Goal: Transaction & Acquisition: Register for event/course

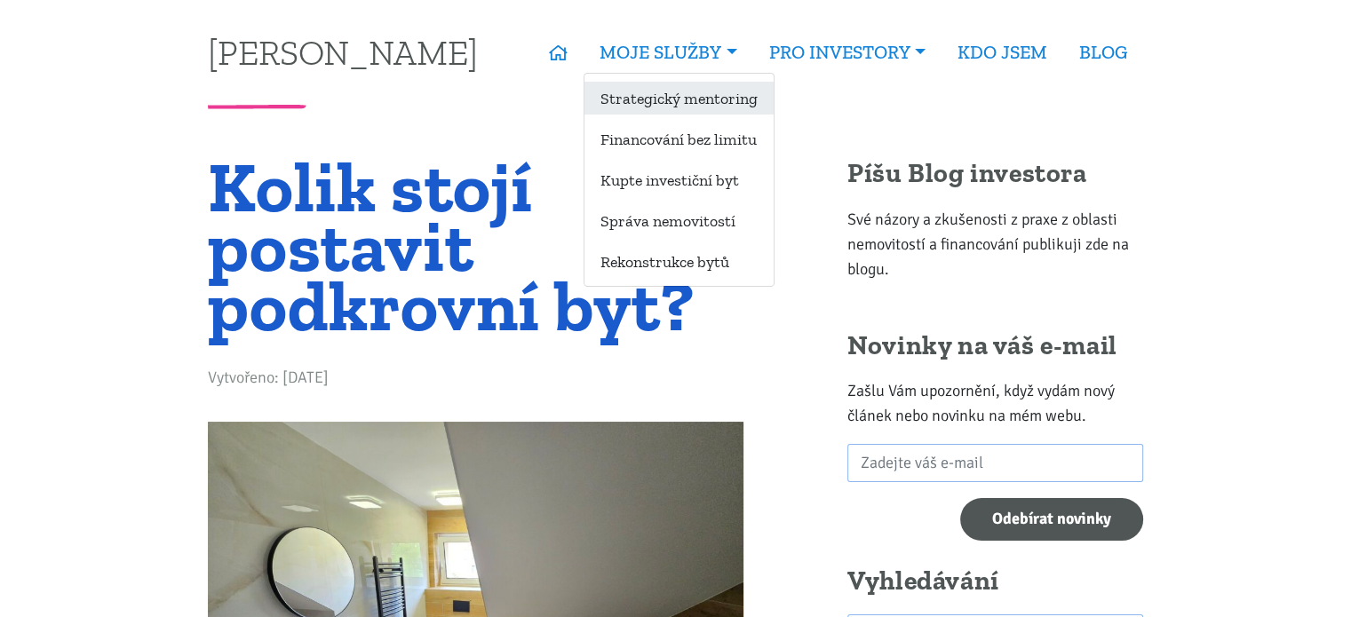
click at [683, 97] on link "Strategický mentoring" at bounding box center [678, 98] width 189 height 33
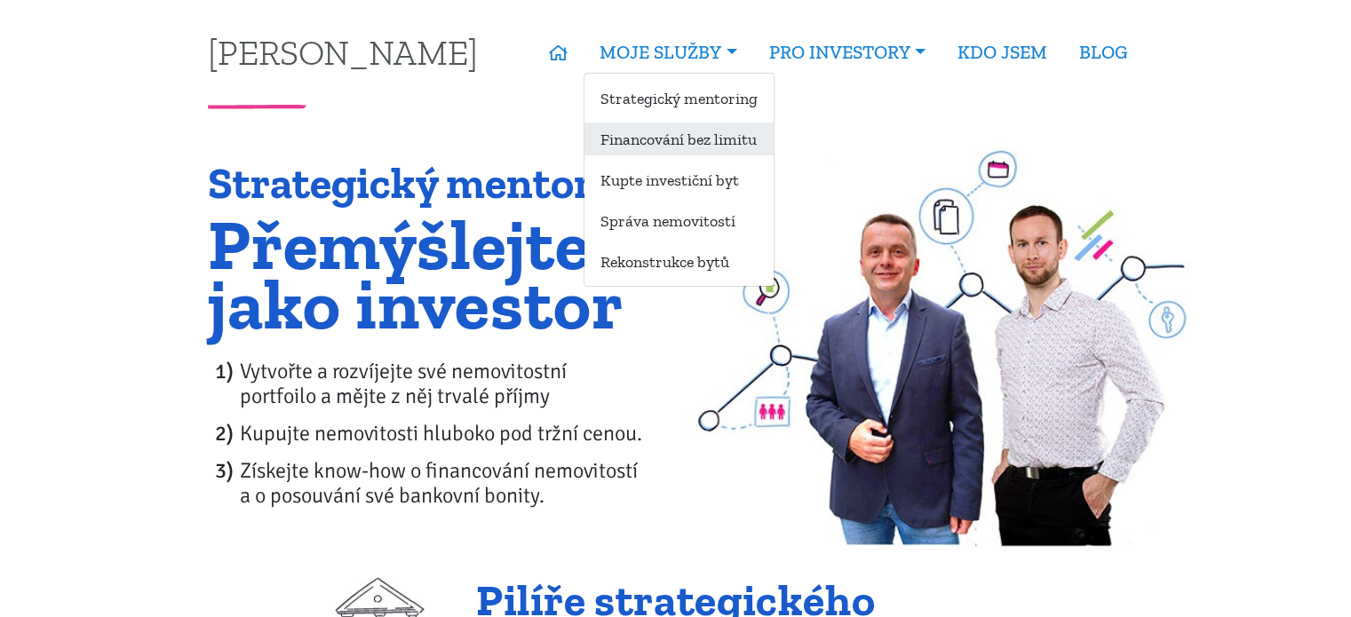
click at [695, 136] on link "Financování bez limitu" at bounding box center [678, 139] width 189 height 33
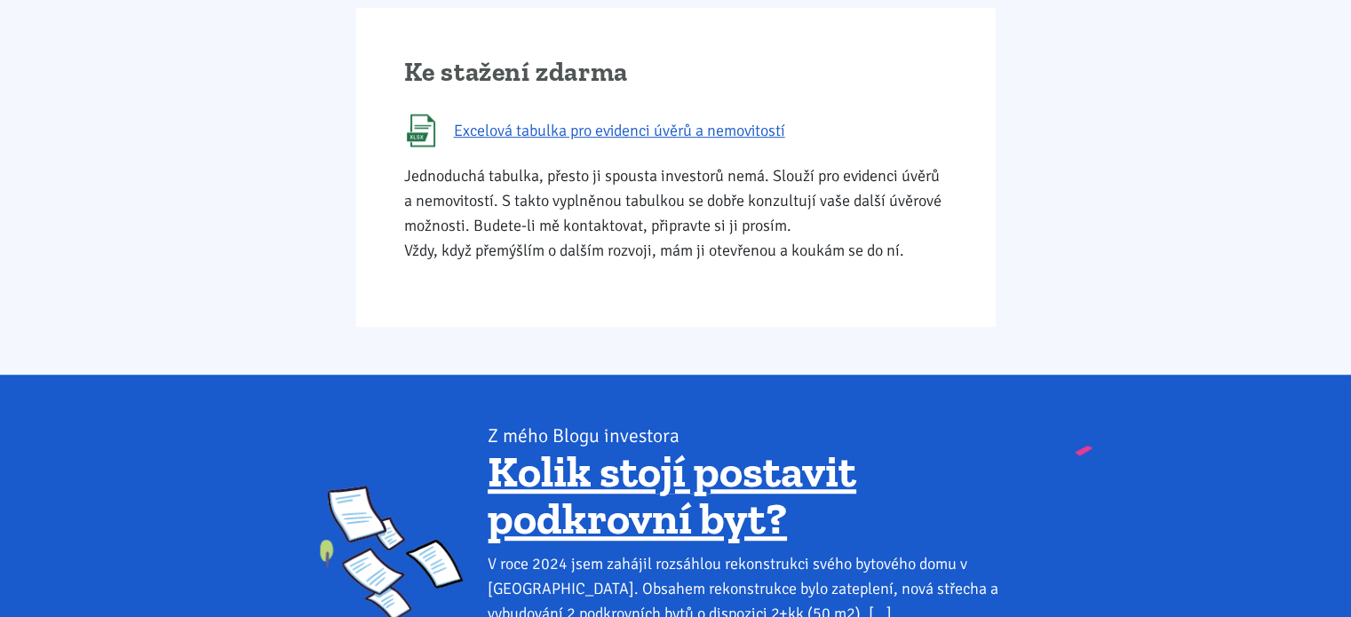
scroll to position [1074, 0]
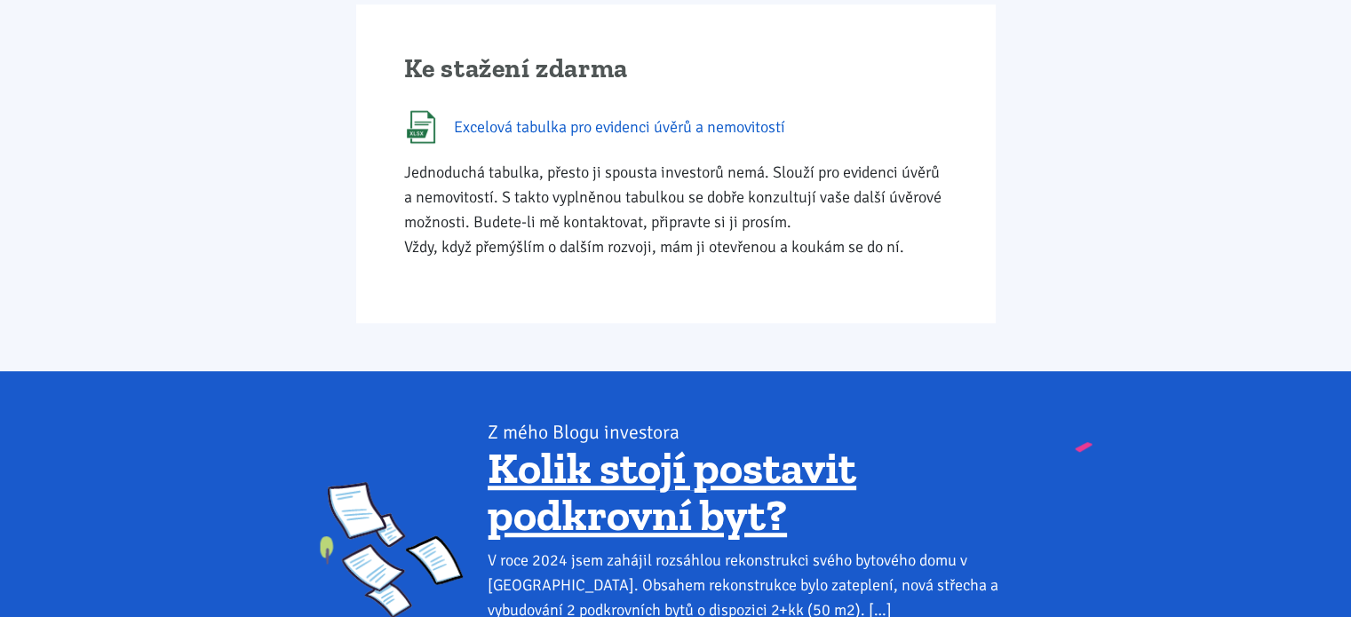
click at [684, 127] on span "Excelová tabulka pro evidenci úvěrů a nemovitostí" at bounding box center [619, 127] width 331 height 25
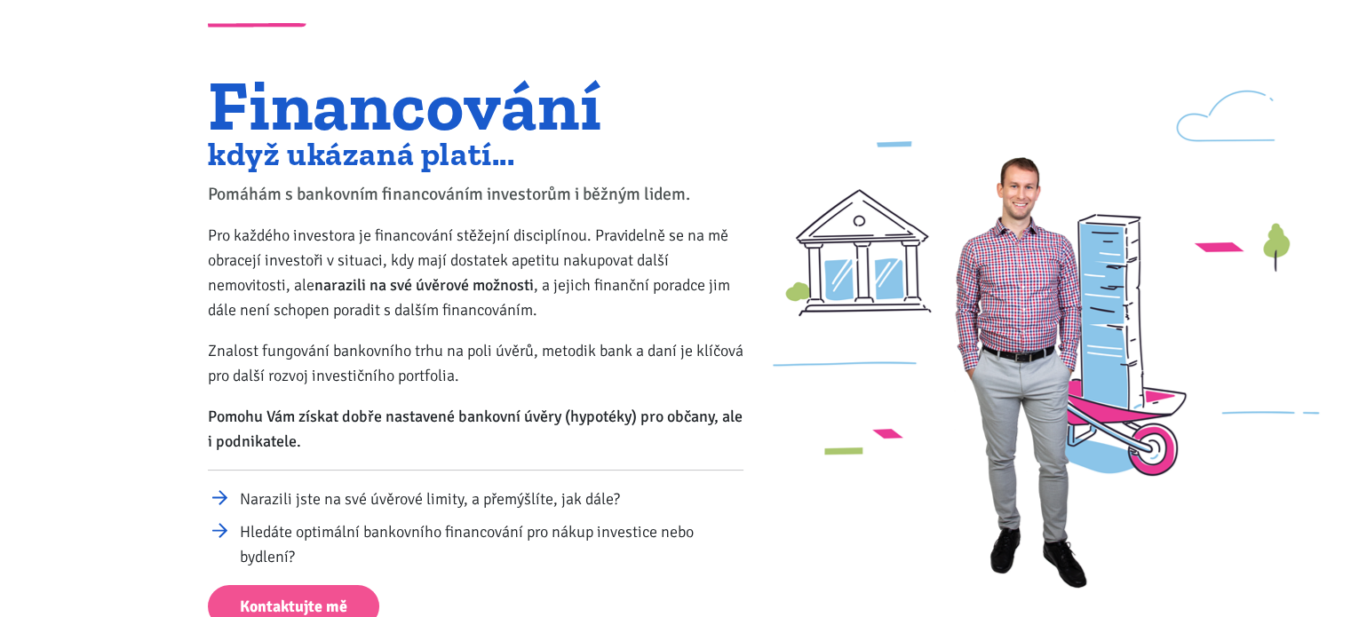
scroll to position [0, 0]
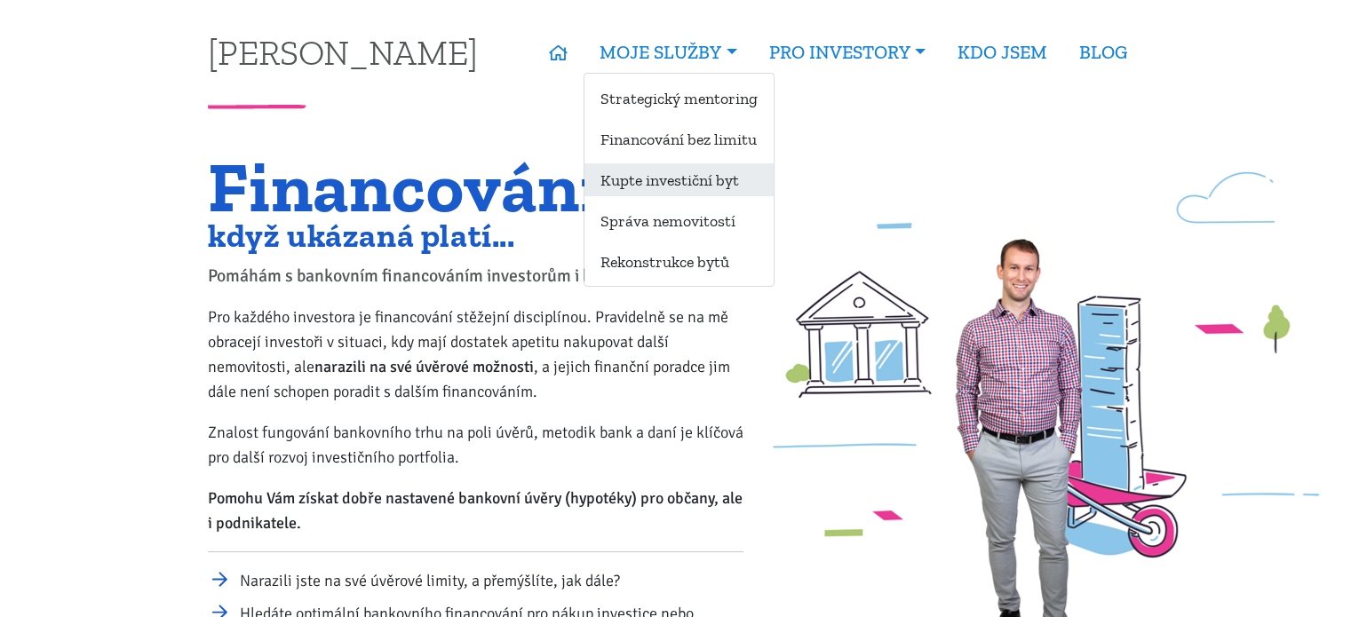
click at [671, 173] on link "Kupte investiční byt" at bounding box center [678, 179] width 189 height 33
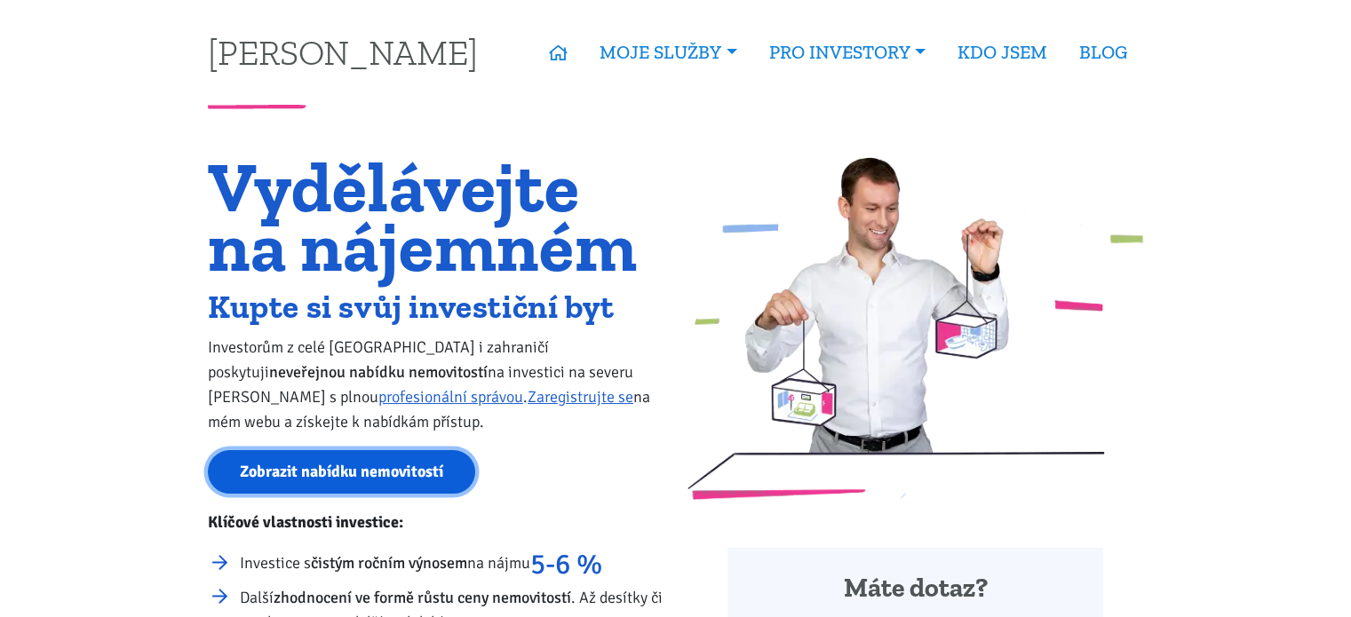
click at [416, 471] on link "Zobrazit nabídku nemovitostí" at bounding box center [341, 472] width 267 height 44
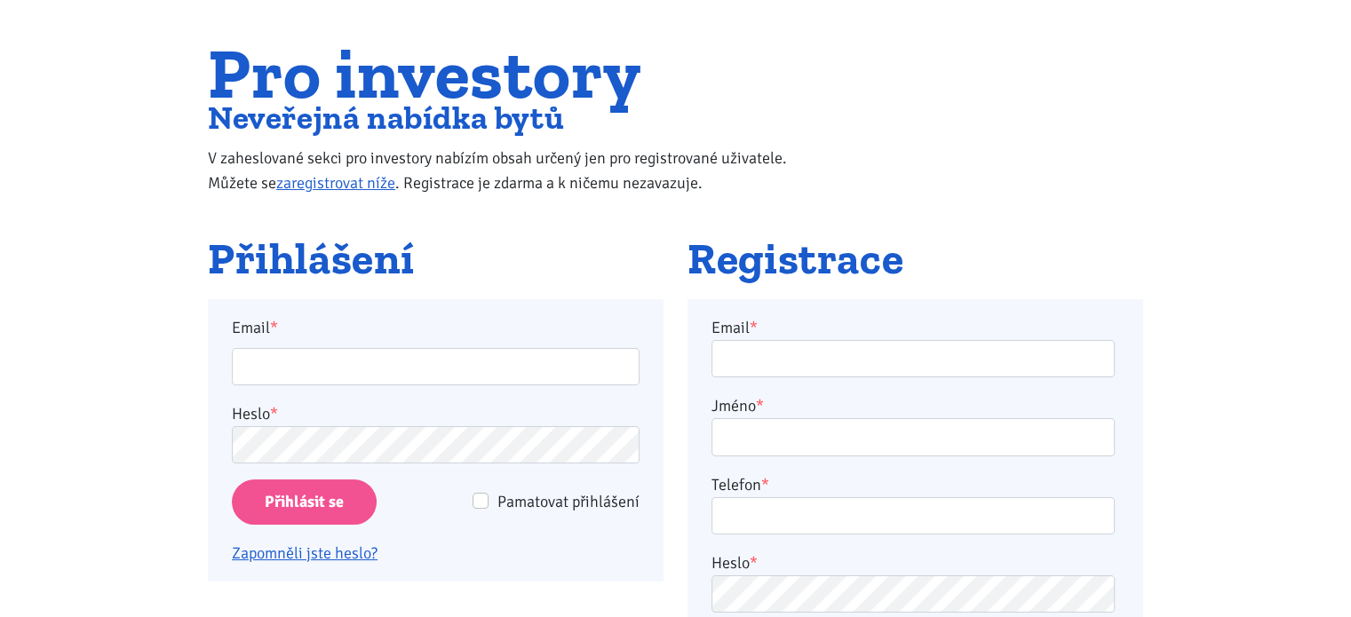
scroll to position [110, 0]
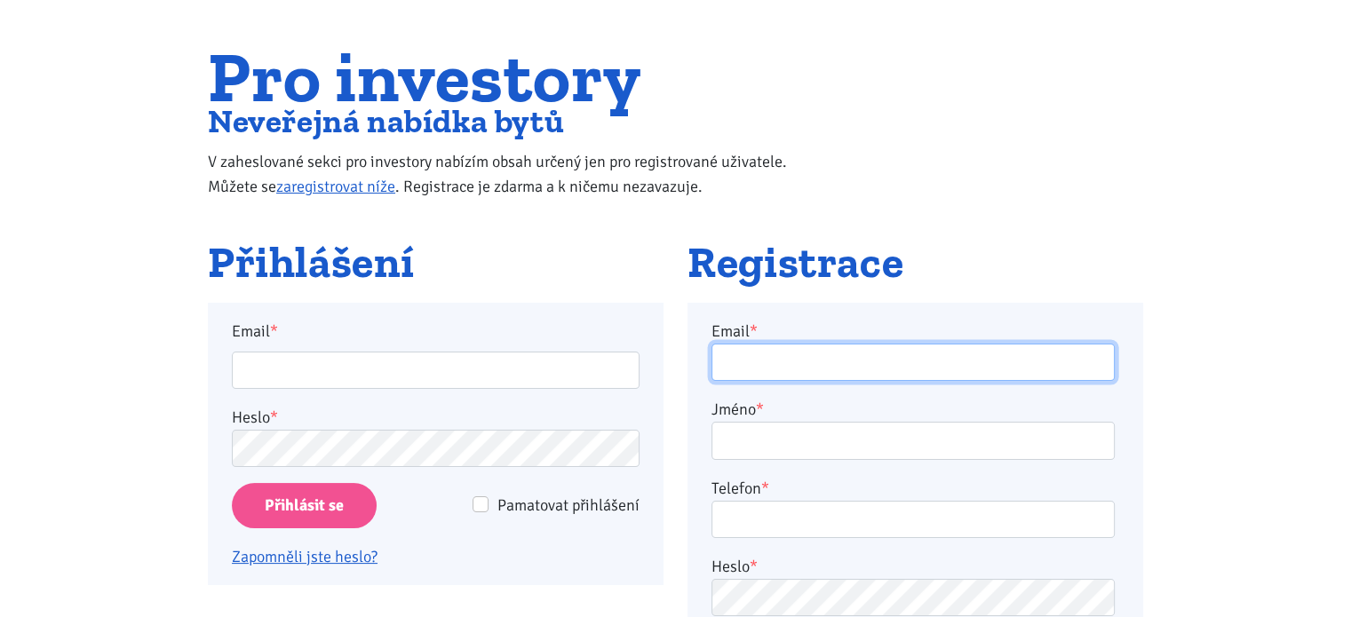
click at [756, 366] on input "Email *" at bounding box center [912, 363] width 403 height 38
type input "[PERSON_NAME][EMAIL_ADDRESS][PERSON_NAME][DOMAIN_NAME]"
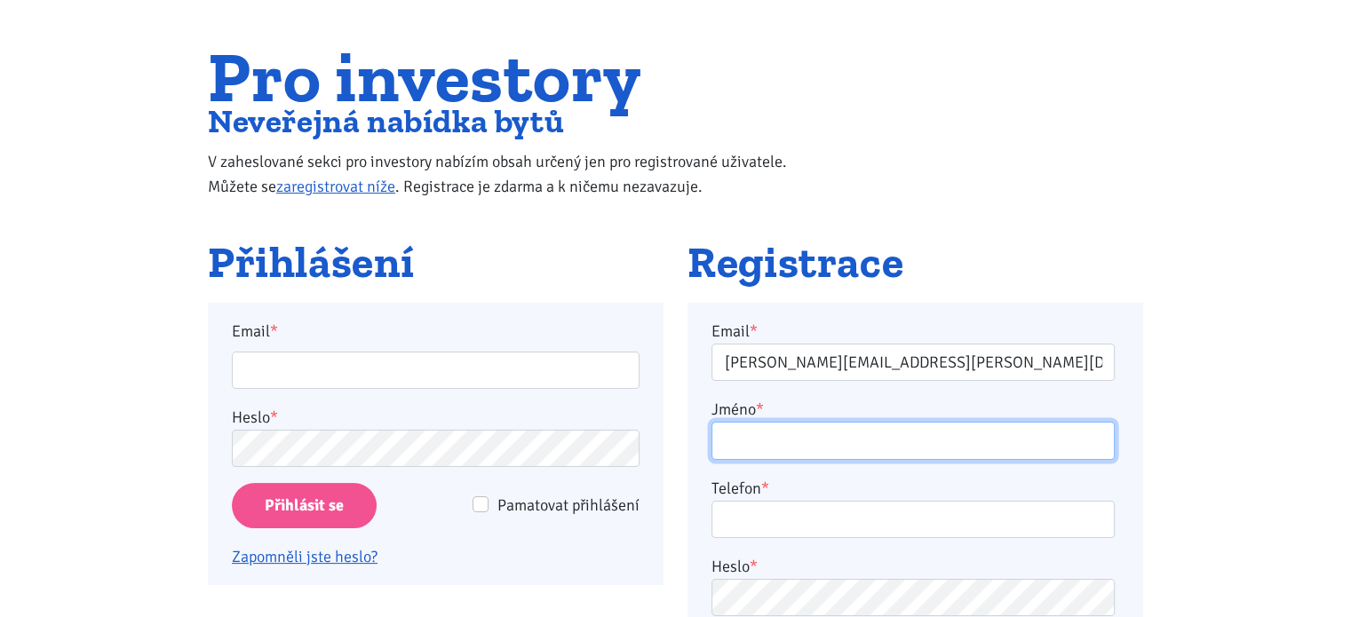
type input "[PERSON_NAME]"
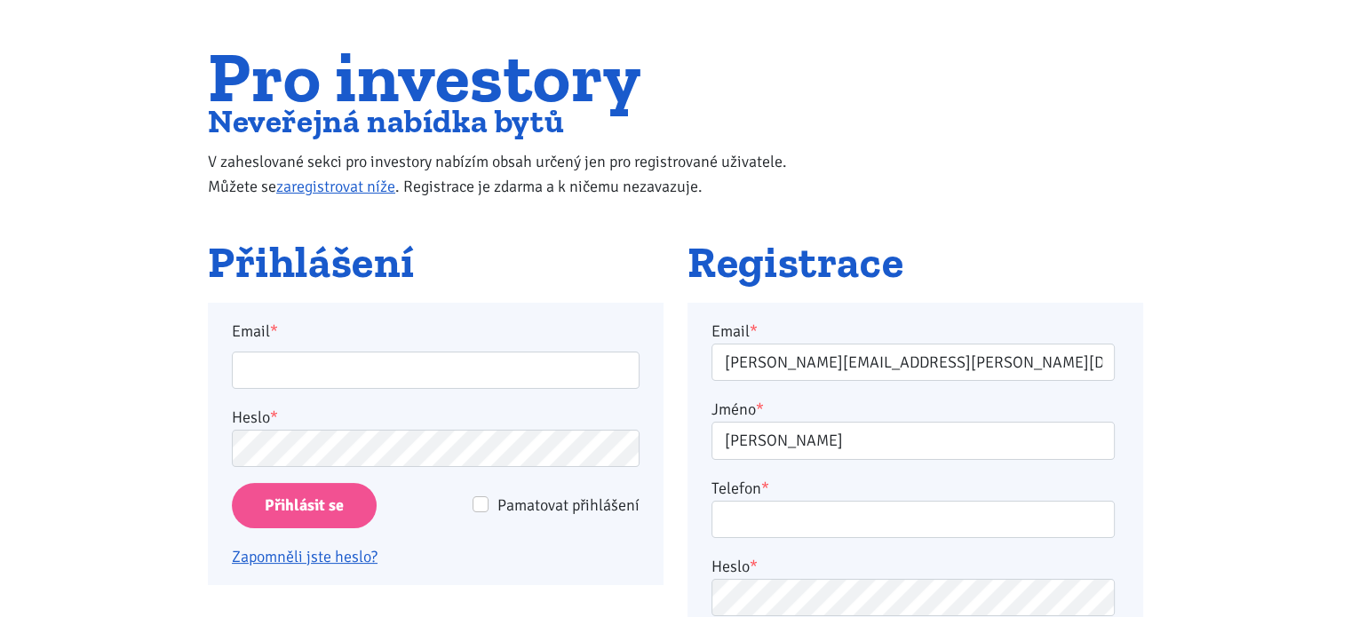
type input "777677648"
click at [941, 180] on div "Pro investory Neveřejná nabídka bytů V zaheslované sekci pro investory nabízím …" at bounding box center [675, 143] width 959 height 192
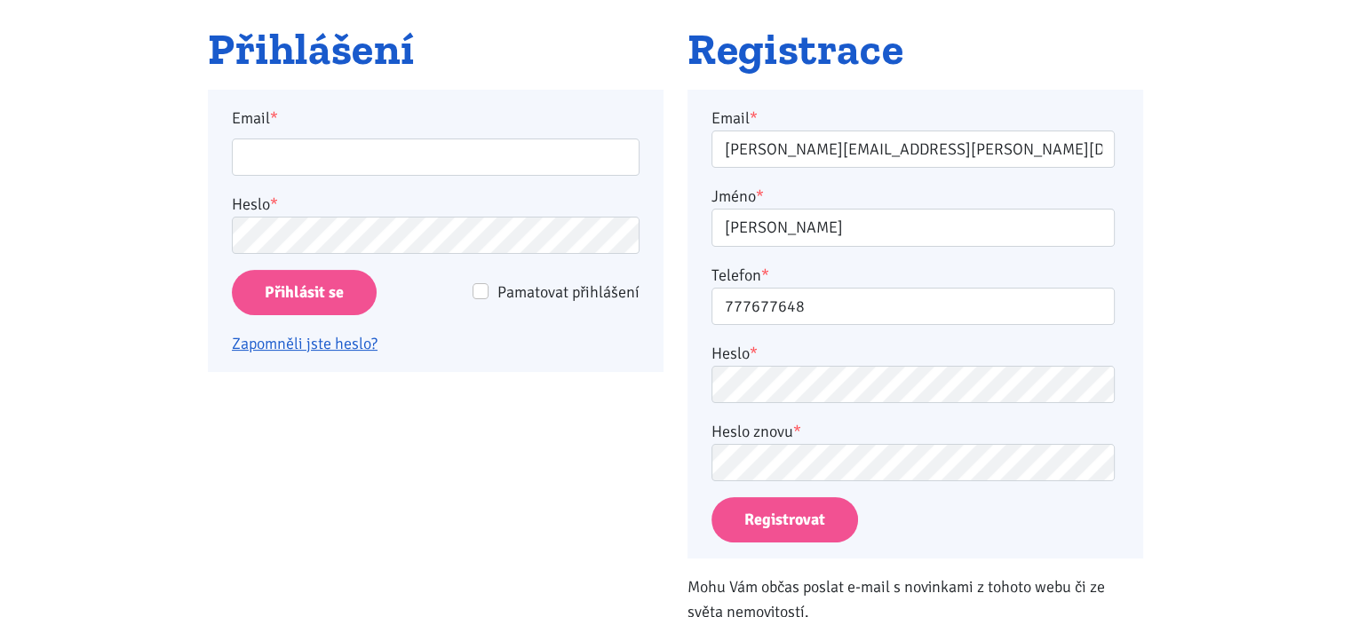
scroll to position [323, 0]
click at [792, 514] on button "Registrovat" at bounding box center [784, 519] width 147 height 45
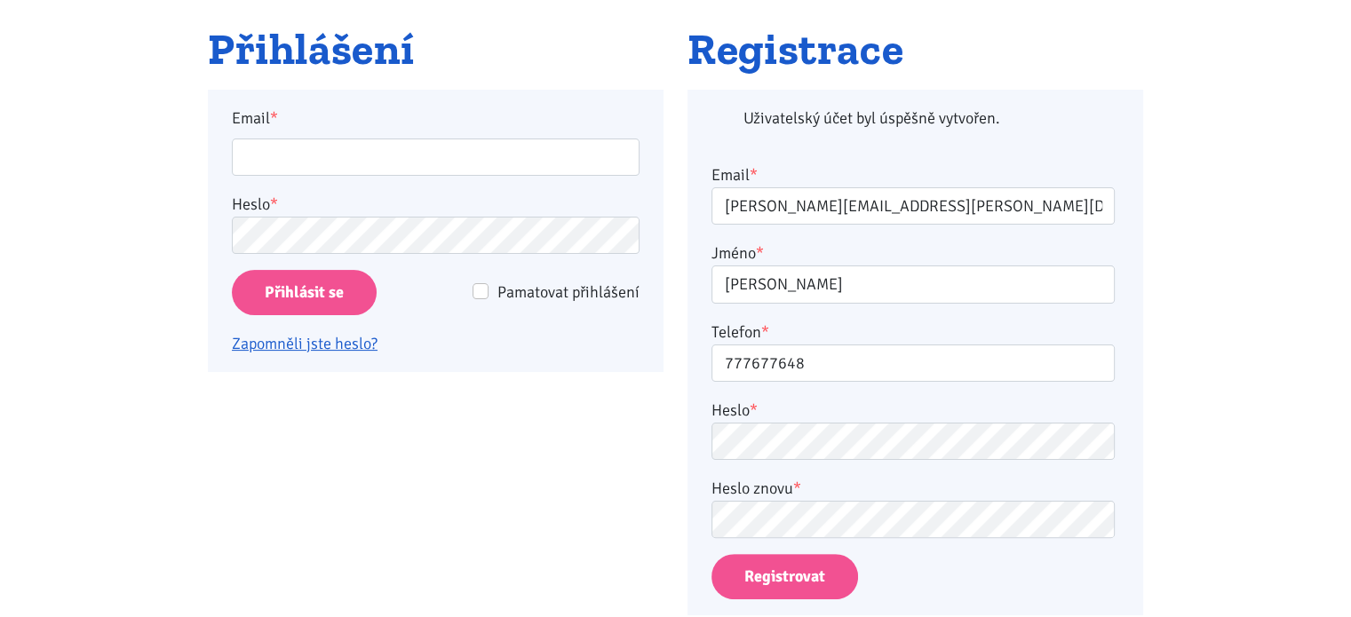
scroll to position [412, 0]
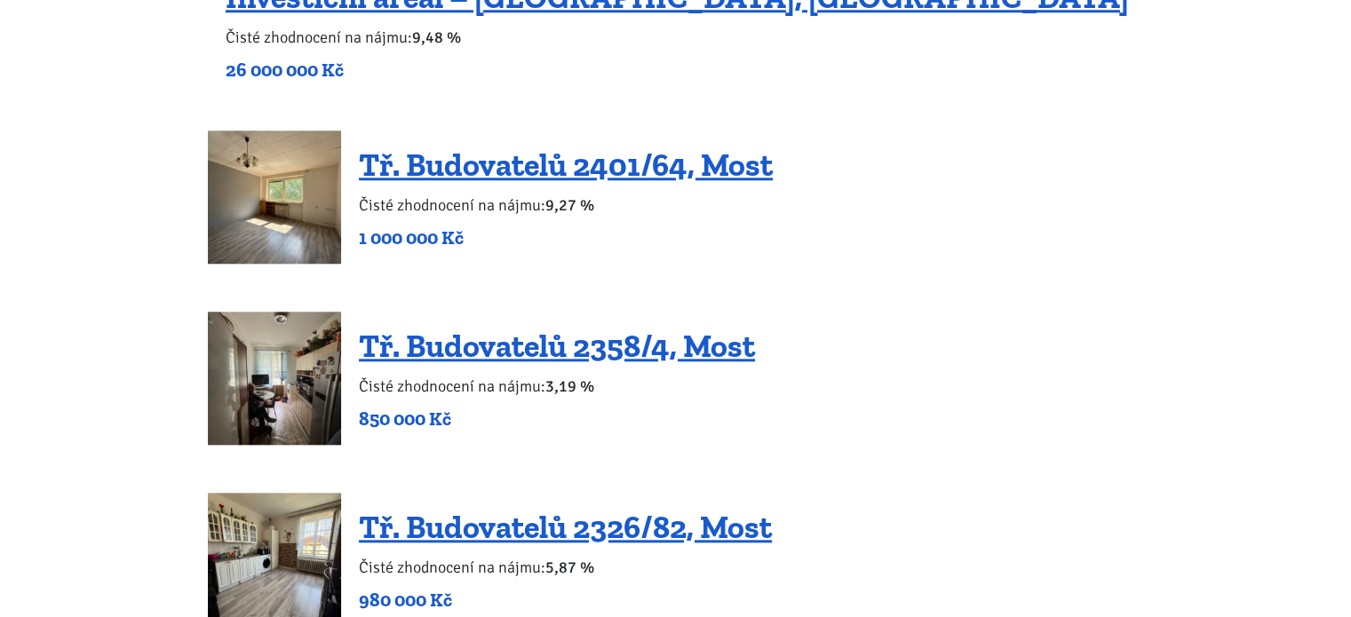
scroll to position [1769, 0]
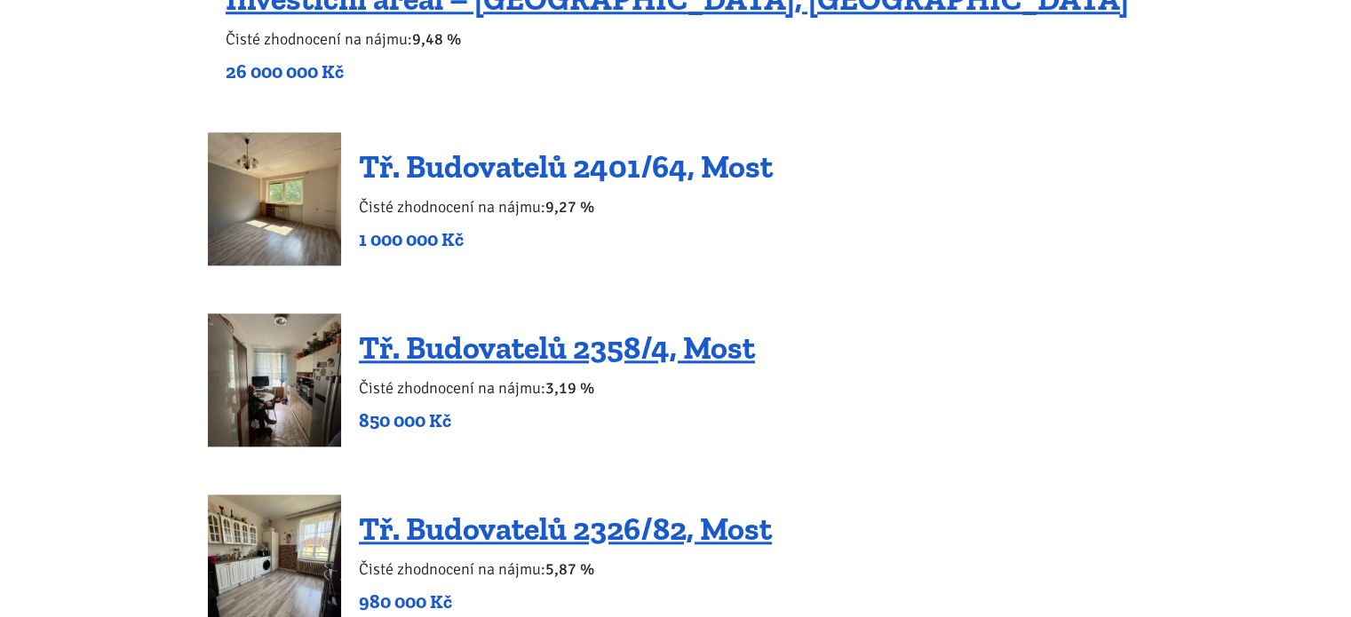
click at [586, 168] on link "Tř. Budovatelů 2401/64, Most" at bounding box center [566, 166] width 414 height 38
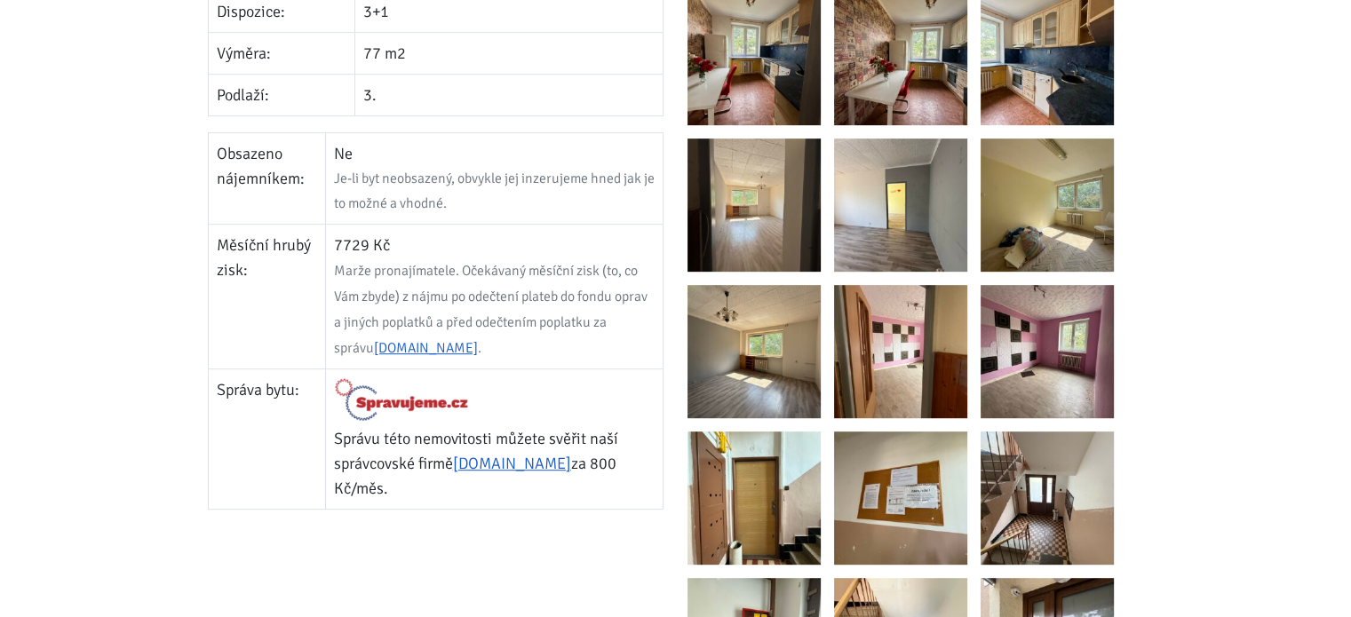
scroll to position [757, 0]
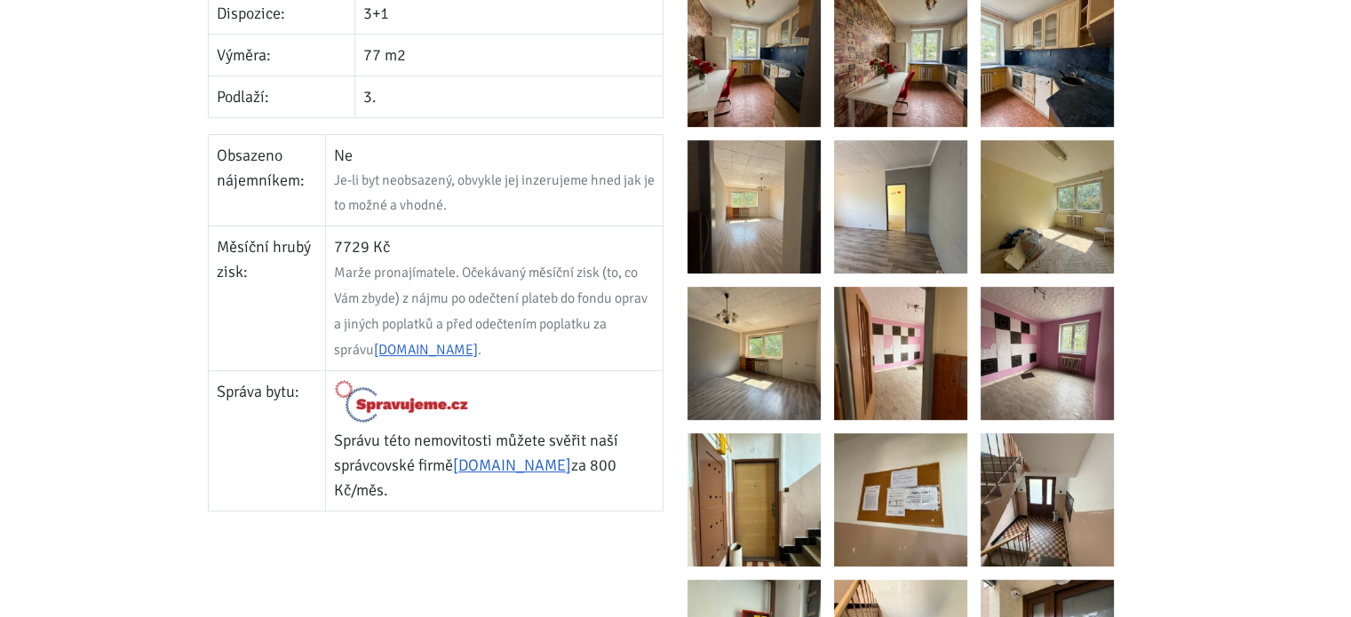
click at [859, 356] on img at bounding box center [900, 353] width 133 height 133
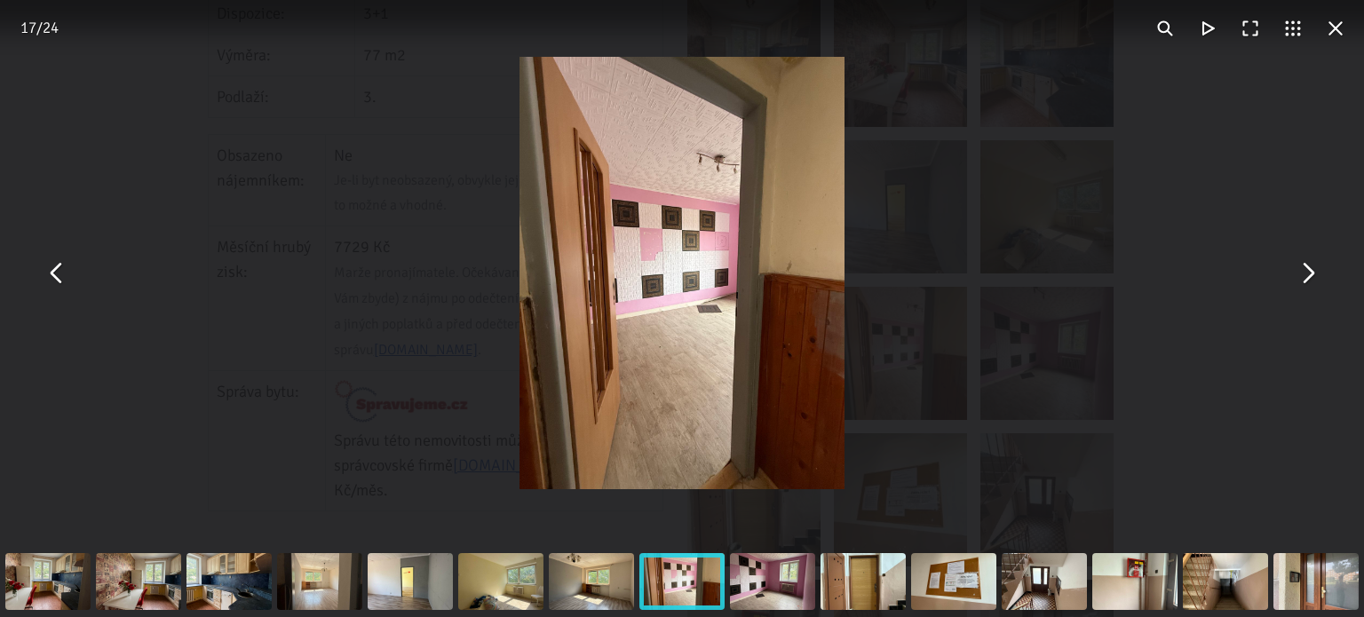
click at [55, 283] on button "You can close this modal content with the ESC key" at bounding box center [57, 273] width 43 height 43
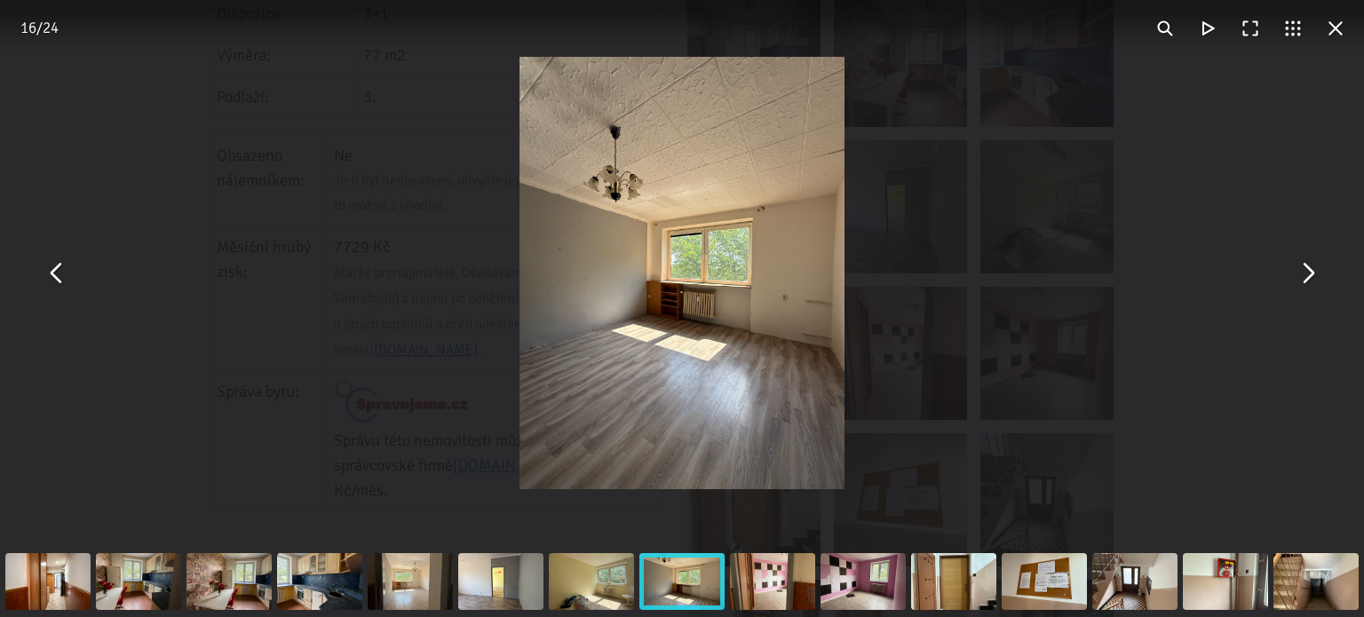
click at [55, 283] on button "You can close this modal content with the ESC key" at bounding box center [57, 273] width 43 height 43
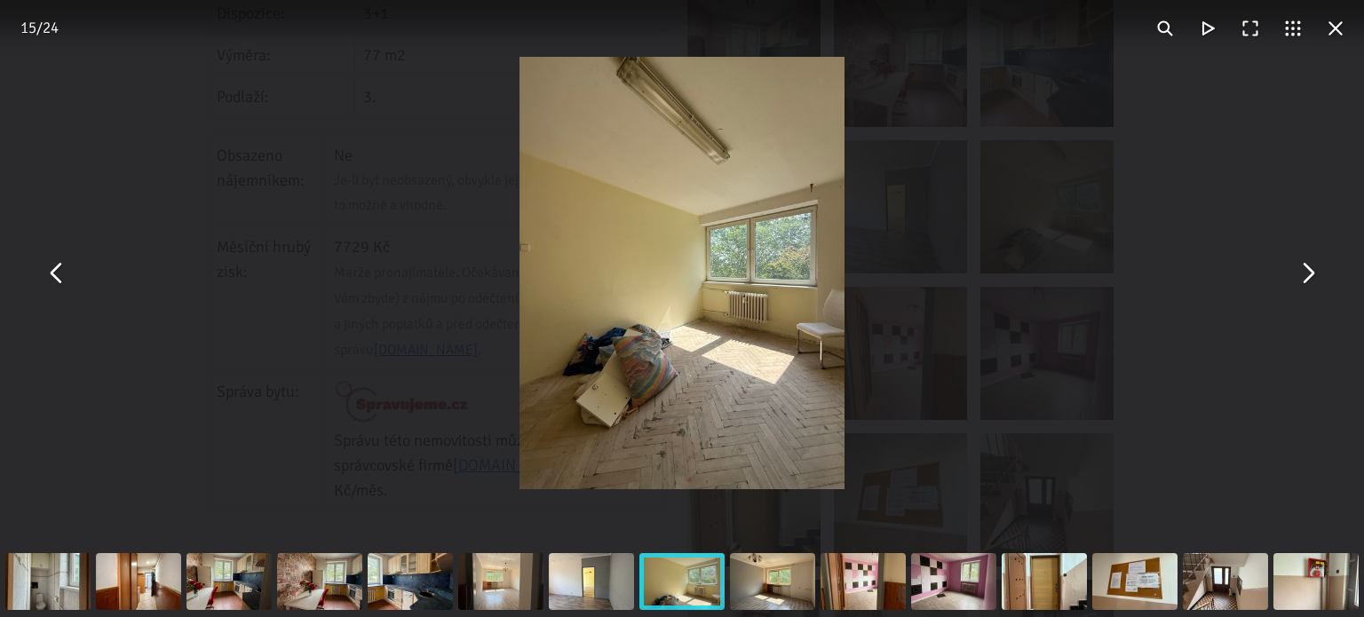
click at [55, 283] on button "You can close this modal content with the ESC key" at bounding box center [57, 273] width 43 height 43
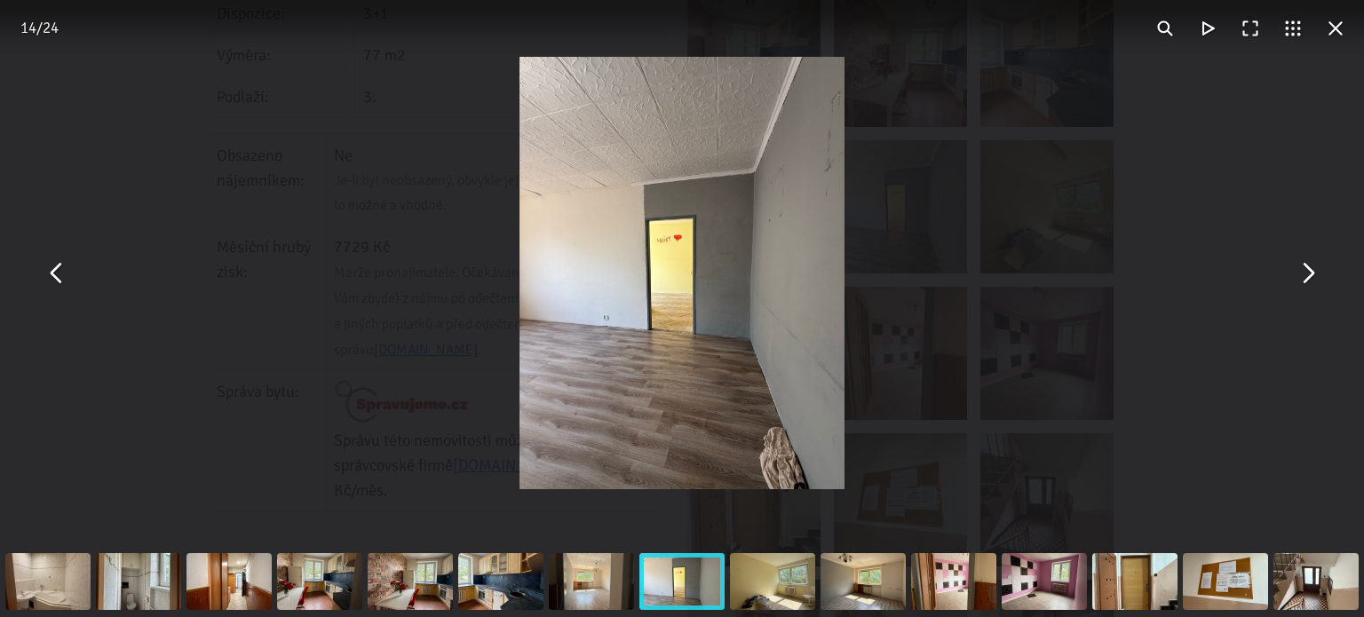
click at [55, 283] on button "You can close this modal content with the ESC key" at bounding box center [57, 273] width 43 height 43
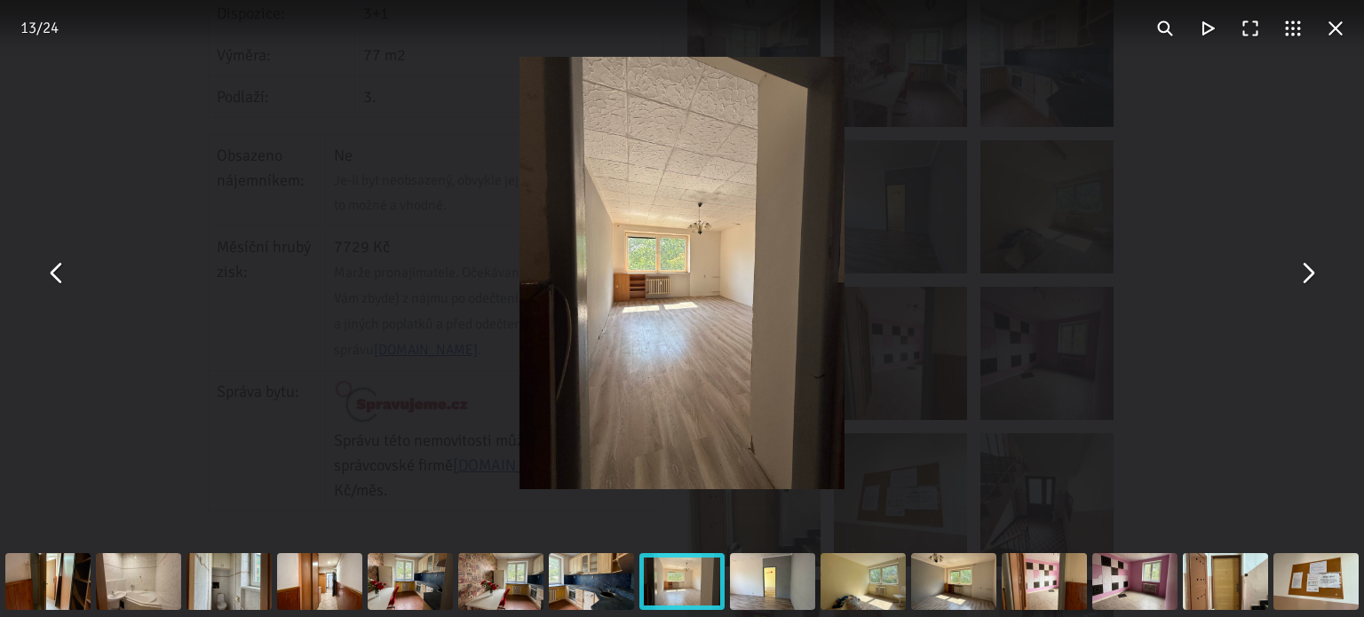
click at [55, 283] on button "You can close this modal content with the ESC key" at bounding box center [57, 273] width 43 height 43
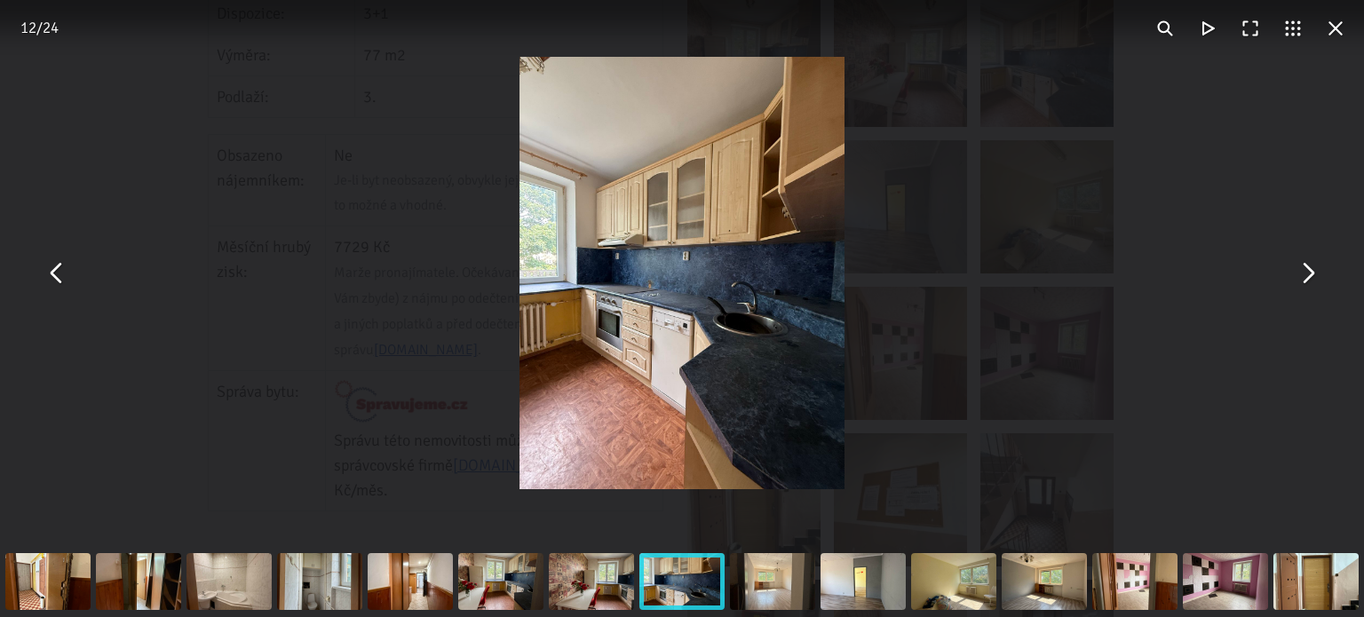
click at [1334, 35] on button "You can close this modal content with the ESC key" at bounding box center [1335, 28] width 43 height 43
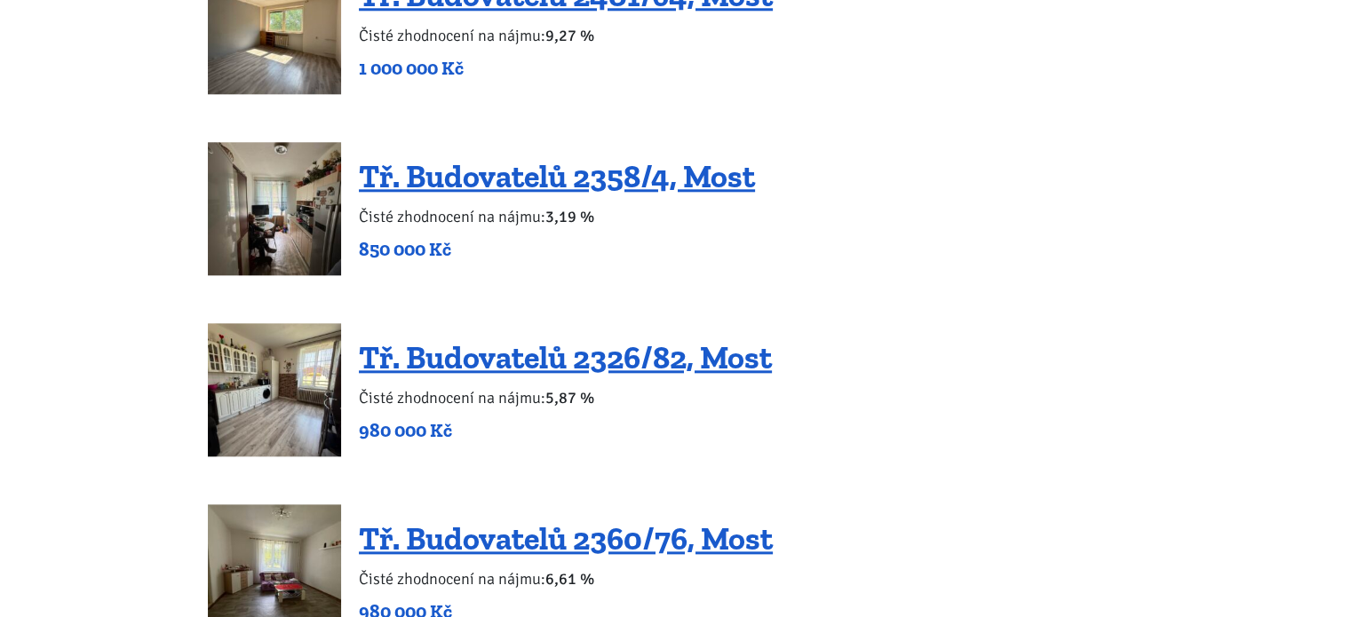
scroll to position [1950, 0]
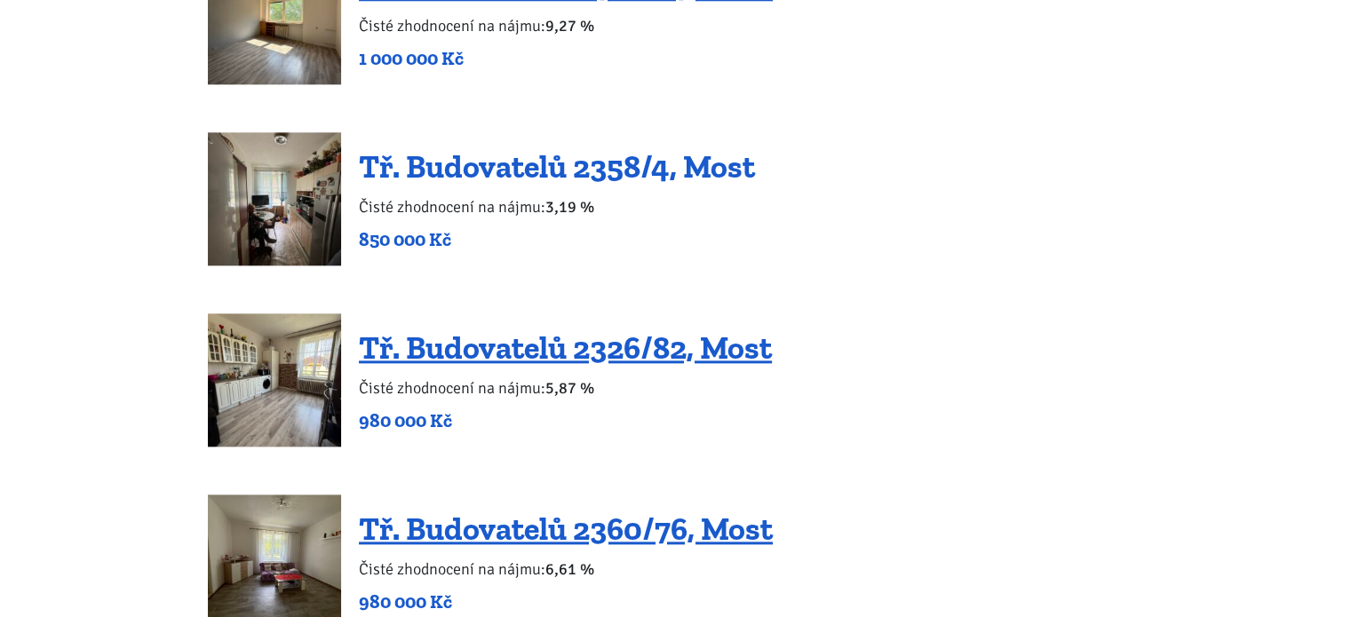
click at [463, 170] on link "Tř. Budovatelů 2358/4, Most" at bounding box center [557, 166] width 396 height 38
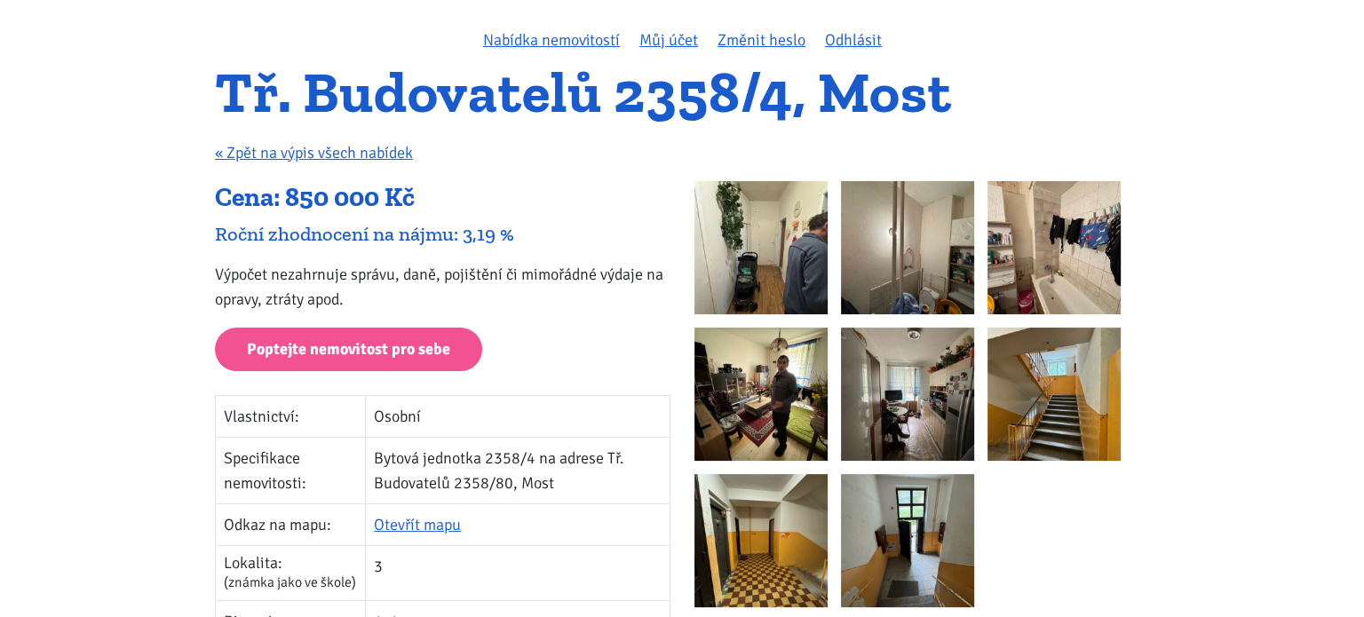
scroll to position [123, 0]
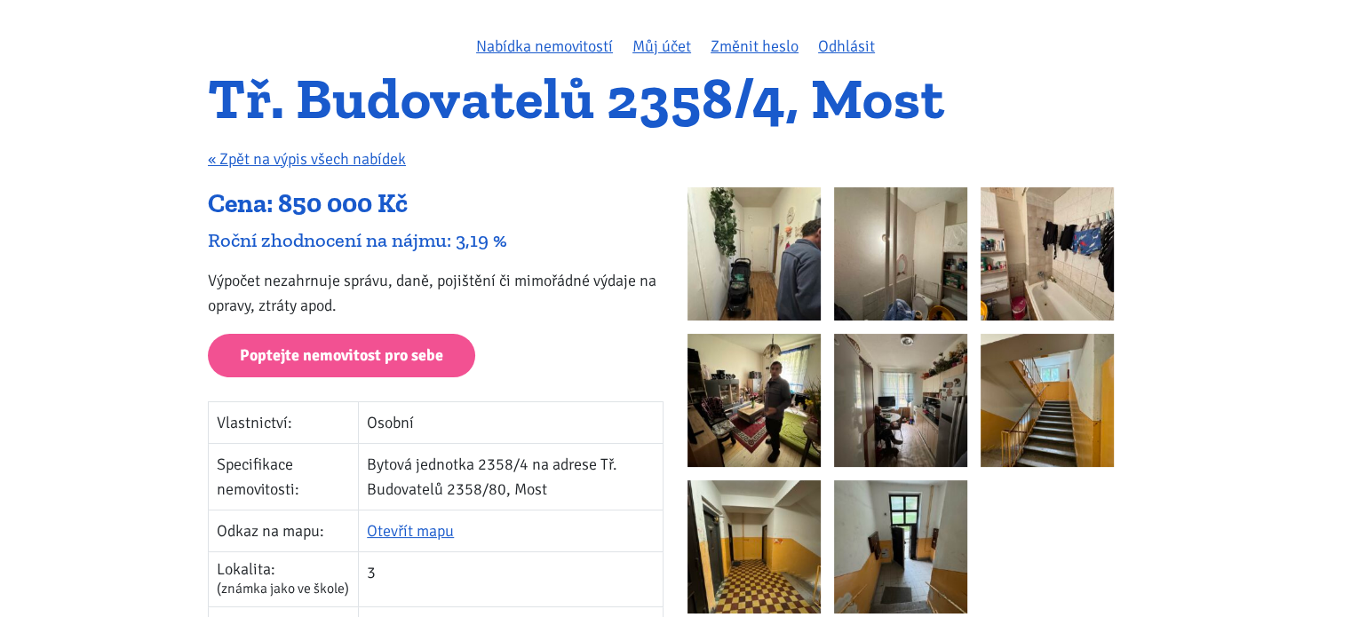
click at [726, 393] on img at bounding box center [753, 400] width 133 height 133
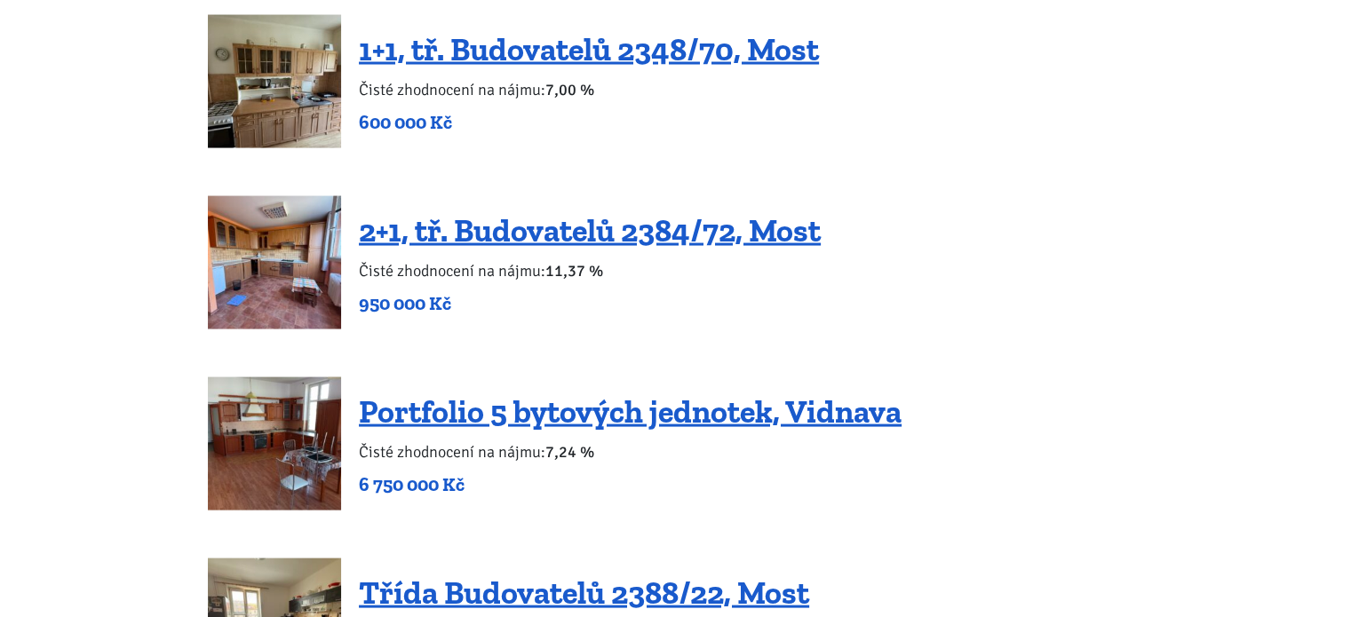
scroll to position [3541, 0]
click at [269, 251] on img at bounding box center [274, 262] width 133 height 133
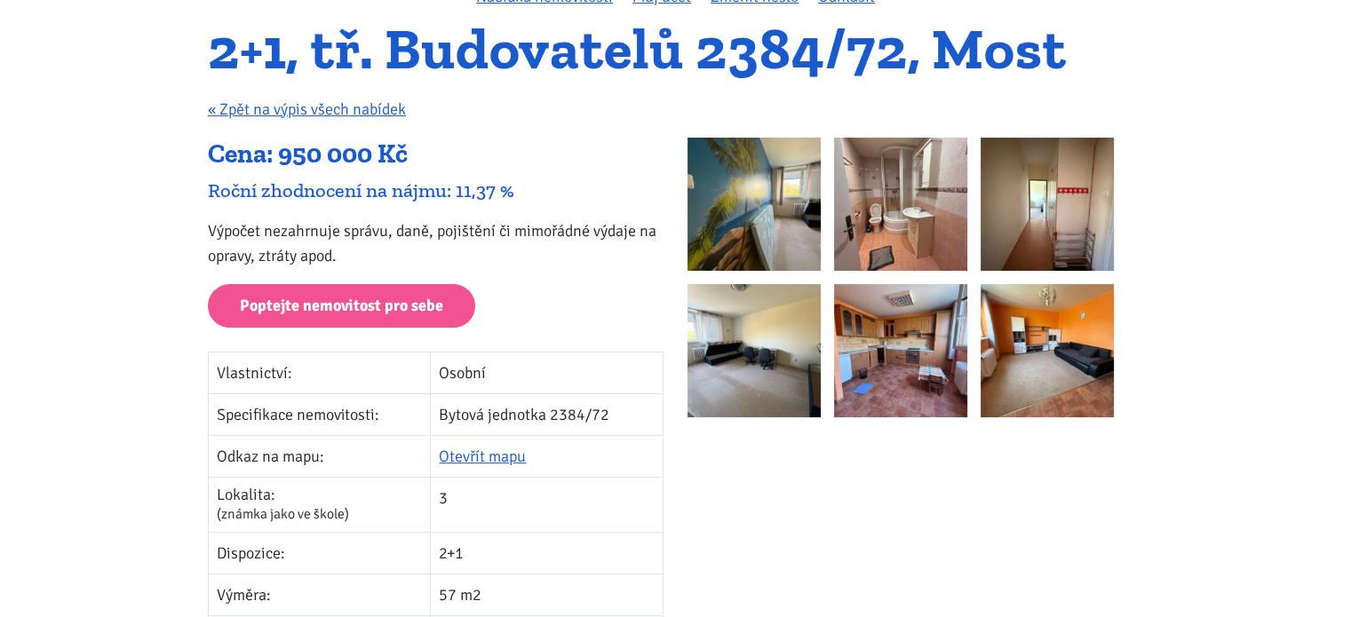
scroll to position [174, 0]
click at [721, 198] on img at bounding box center [753, 203] width 133 height 133
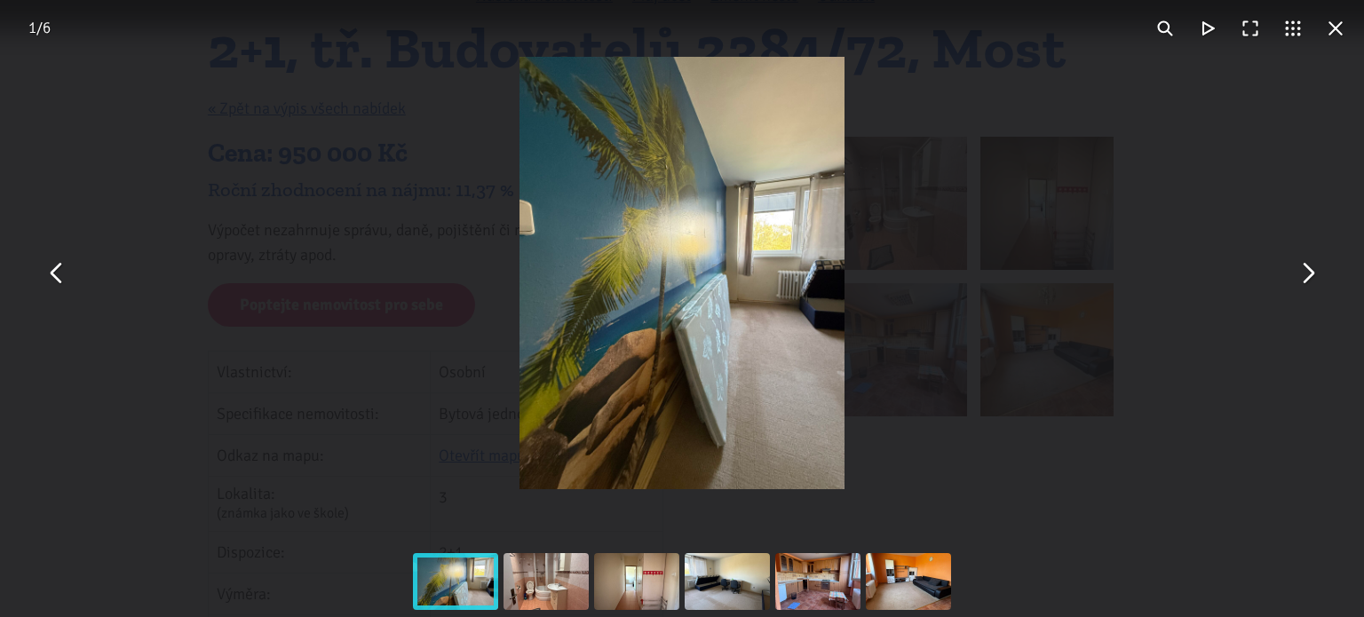
click at [1307, 270] on button "You can close this modal content with the ESC key" at bounding box center [1307, 273] width 43 height 43
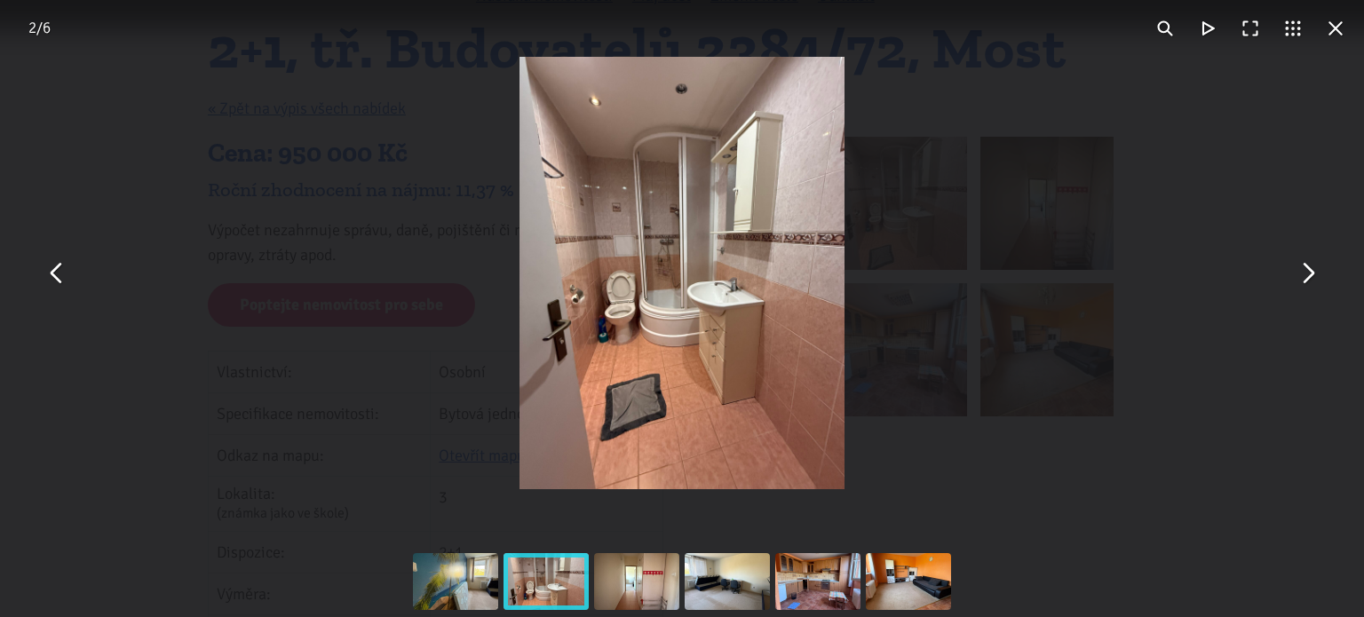
click at [1307, 270] on button "You can close this modal content with the ESC key" at bounding box center [1307, 273] width 43 height 43
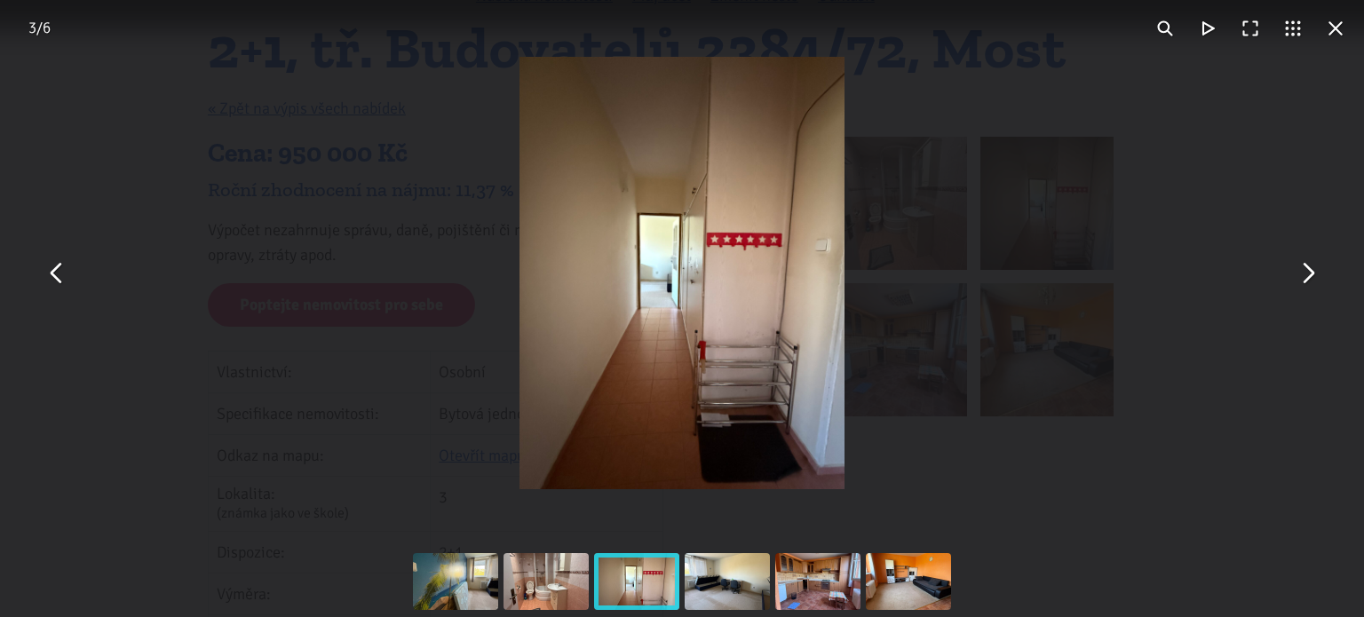
click at [1307, 270] on button "You can close this modal content with the ESC key" at bounding box center [1307, 273] width 43 height 43
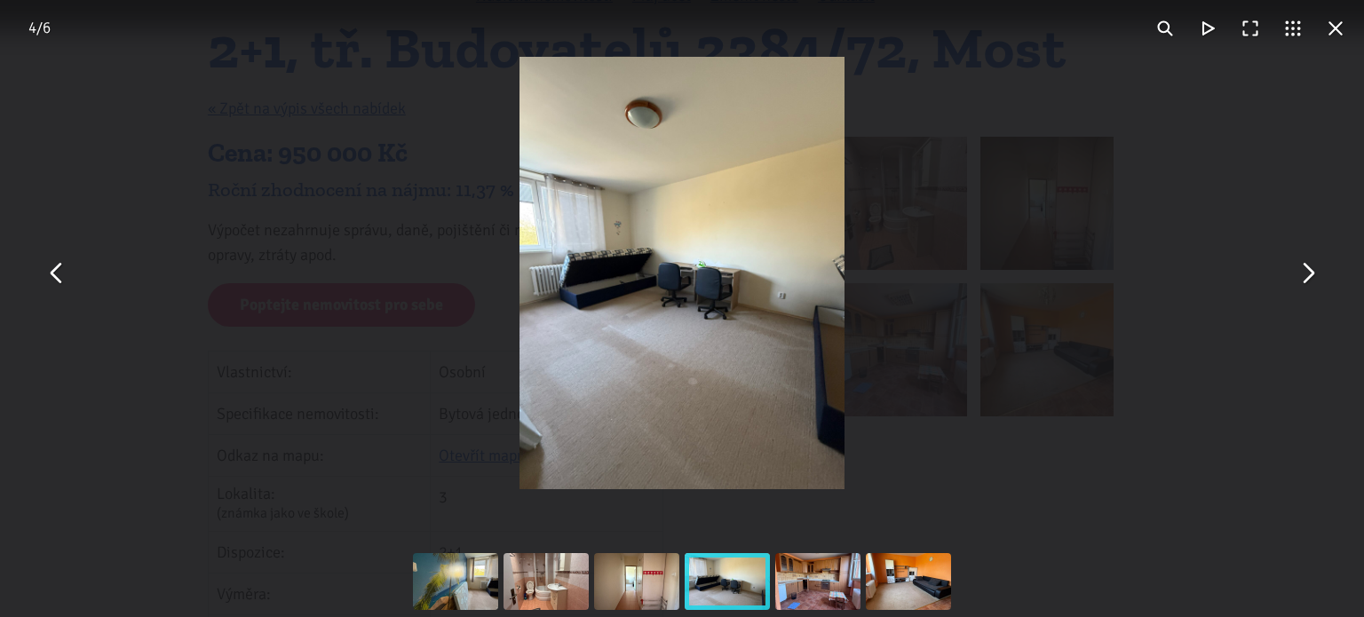
click at [1307, 270] on button "You can close this modal content with the ESC key" at bounding box center [1307, 273] width 43 height 43
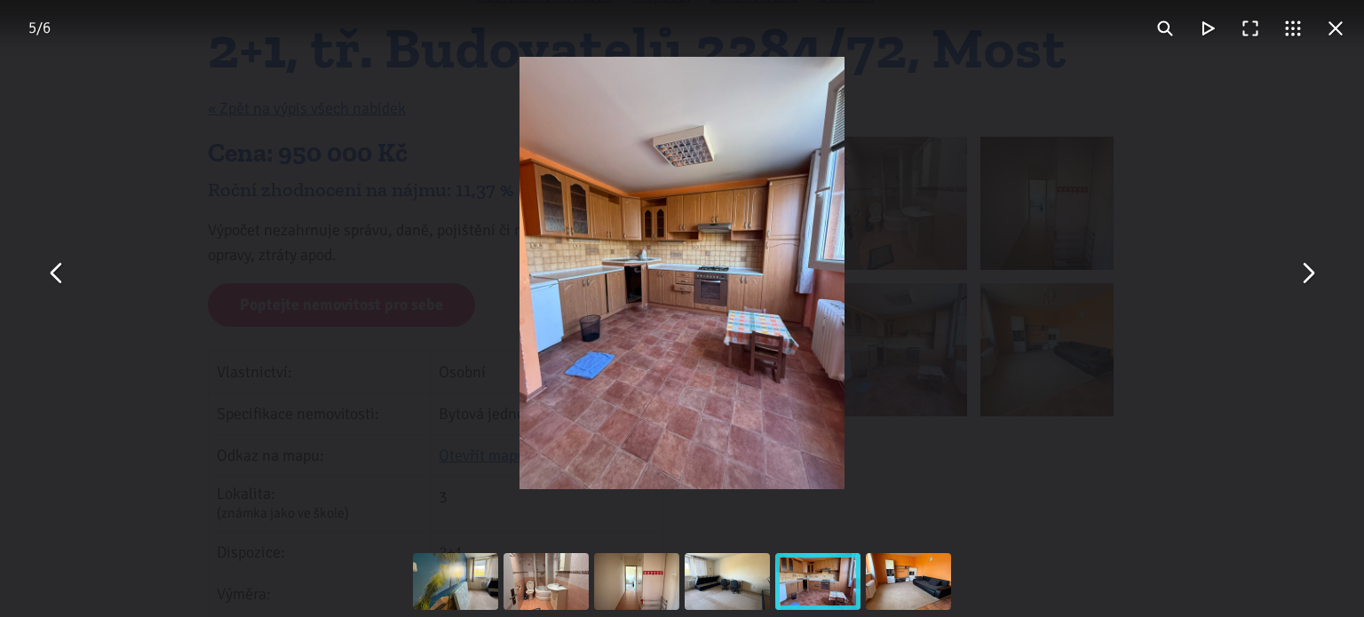
click at [1307, 270] on button "You can close this modal content with the ESC key" at bounding box center [1307, 273] width 43 height 43
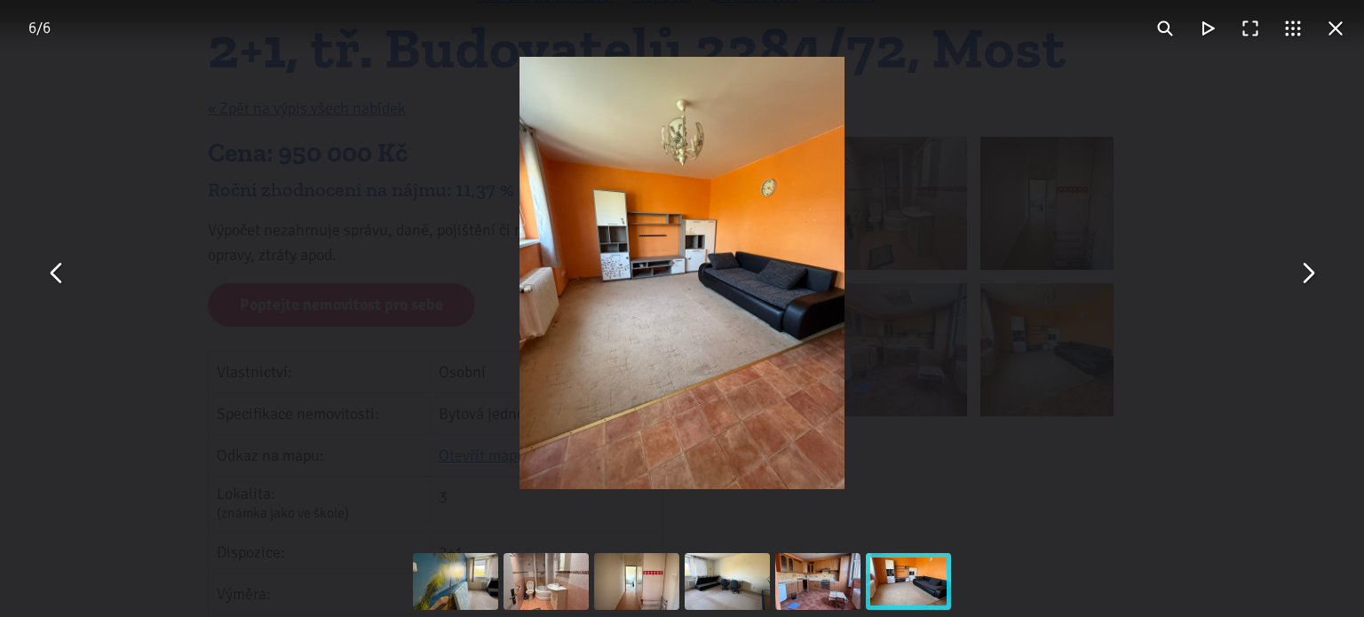
click at [1307, 270] on button "You can close this modal content with the ESC key" at bounding box center [1307, 273] width 43 height 43
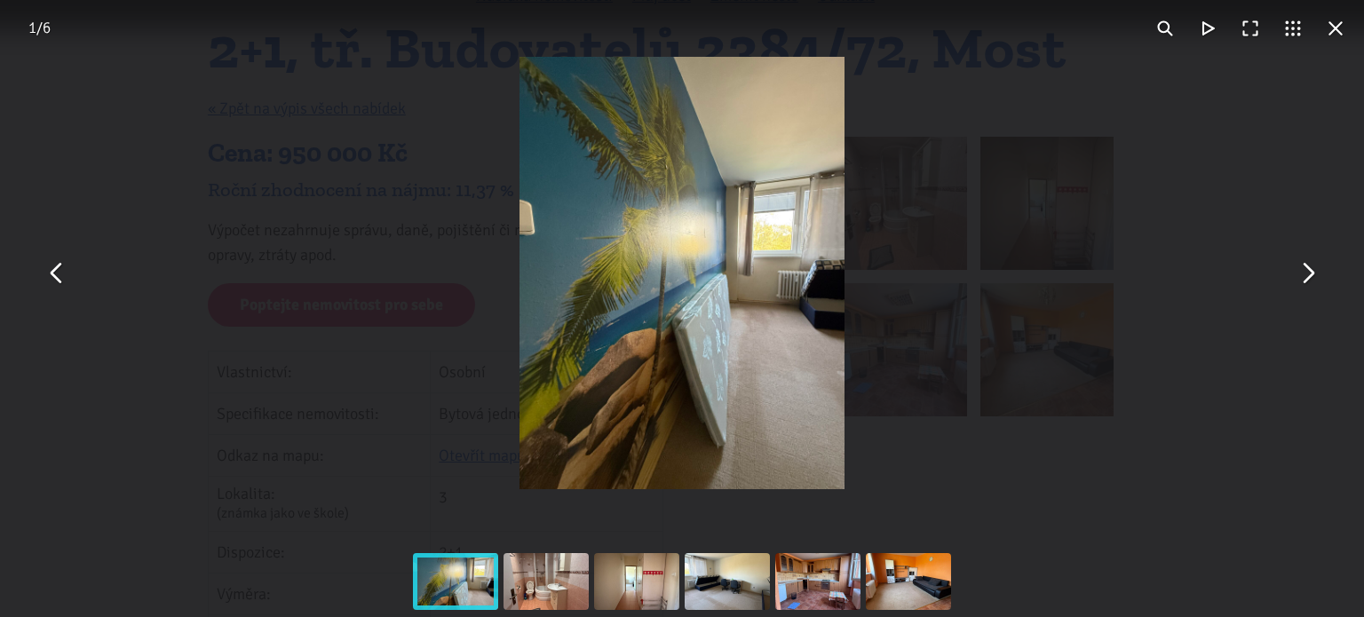
click at [1307, 270] on button "You can close this modal content with the ESC key" at bounding box center [1307, 273] width 43 height 43
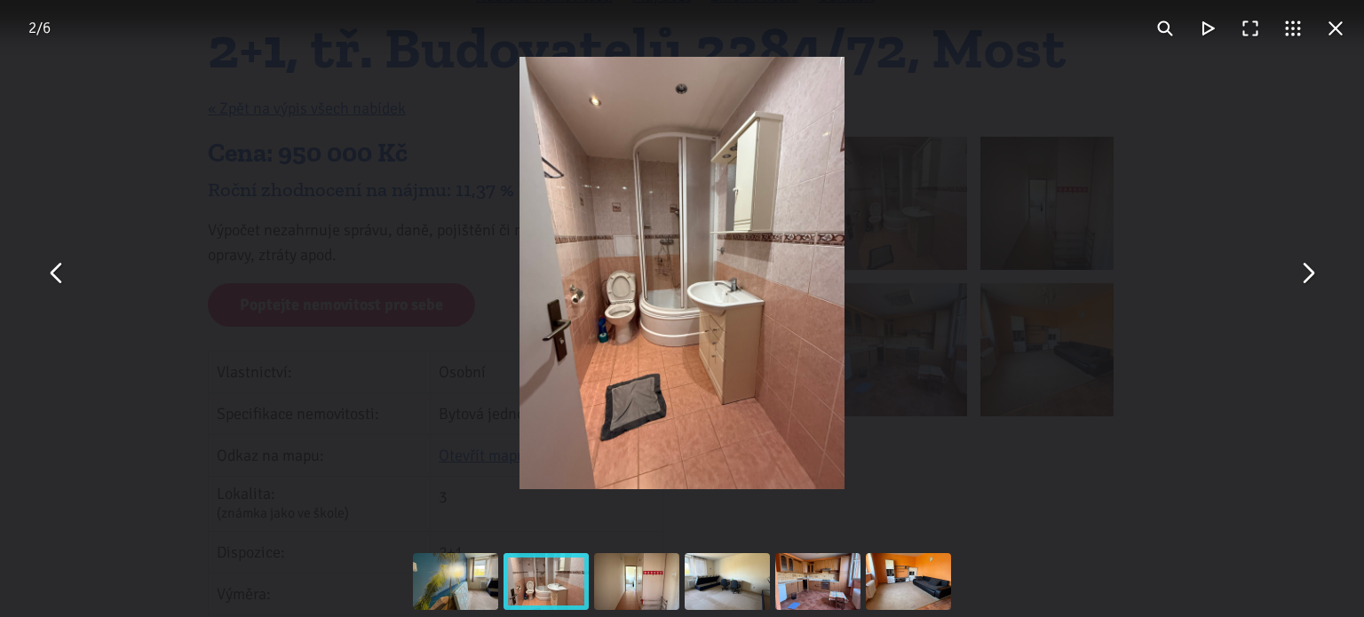
click at [1337, 22] on button "You can close this modal content with the ESC key" at bounding box center [1335, 28] width 43 height 43
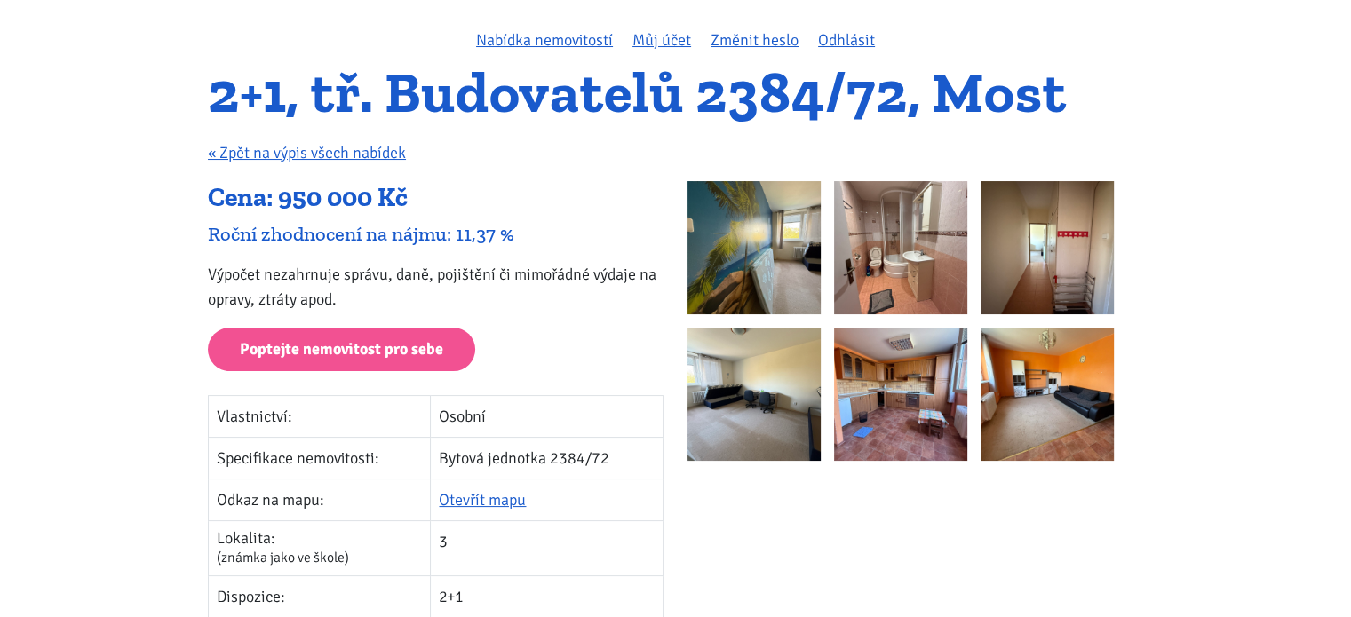
scroll to position [128, 0]
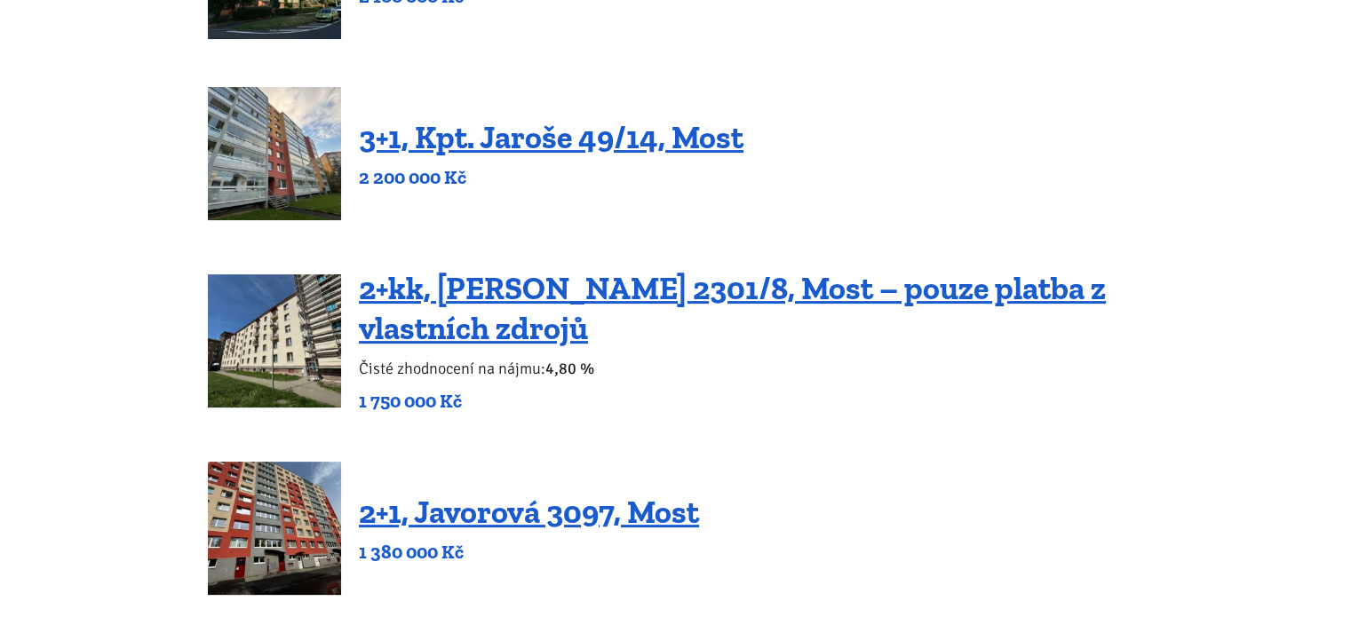
scroll to position [384, 0]
